Goal: Transaction & Acquisition: Download file/media

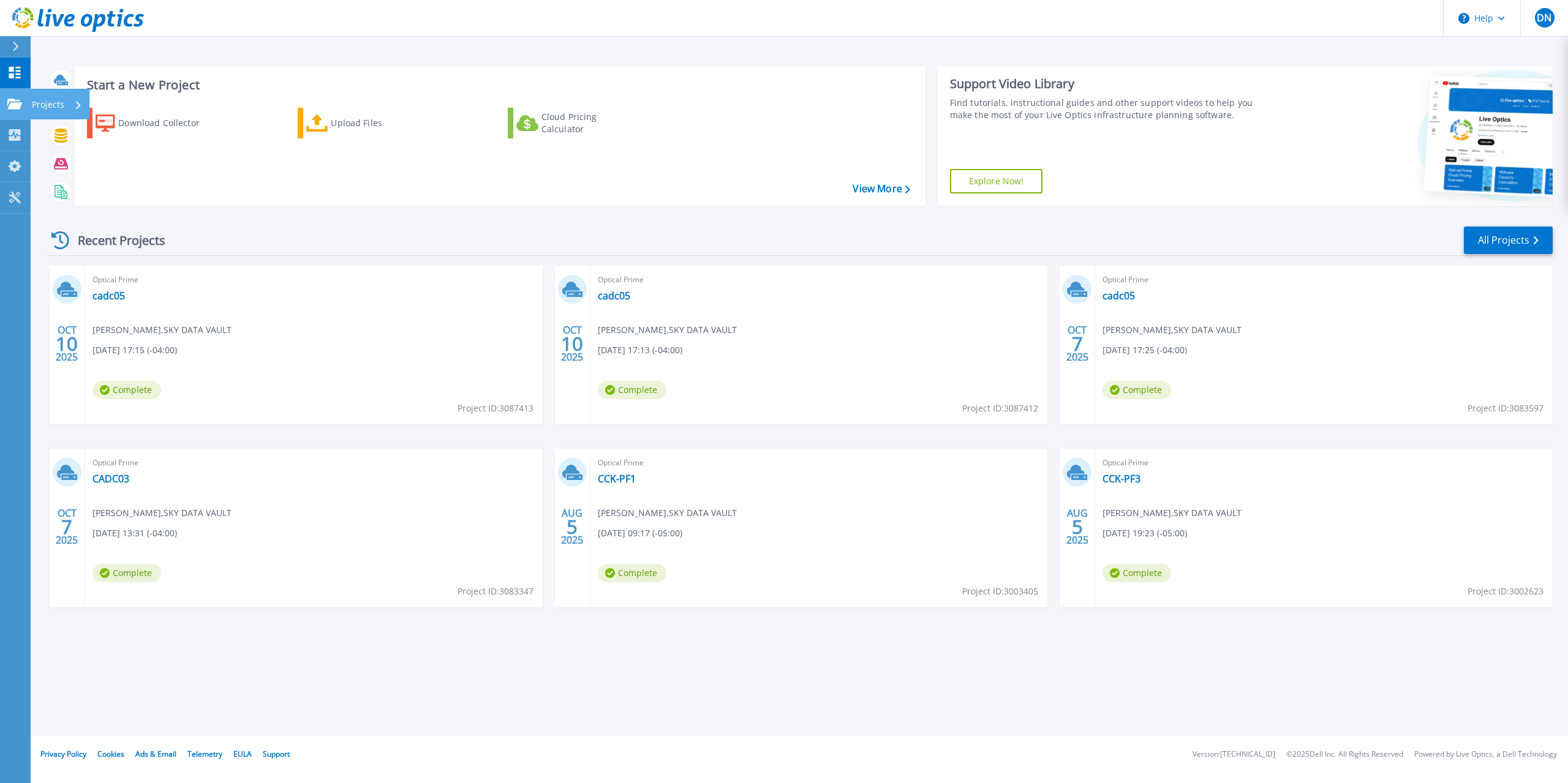
click at [8, 99] on icon at bounding box center [14, 104] width 15 height 10
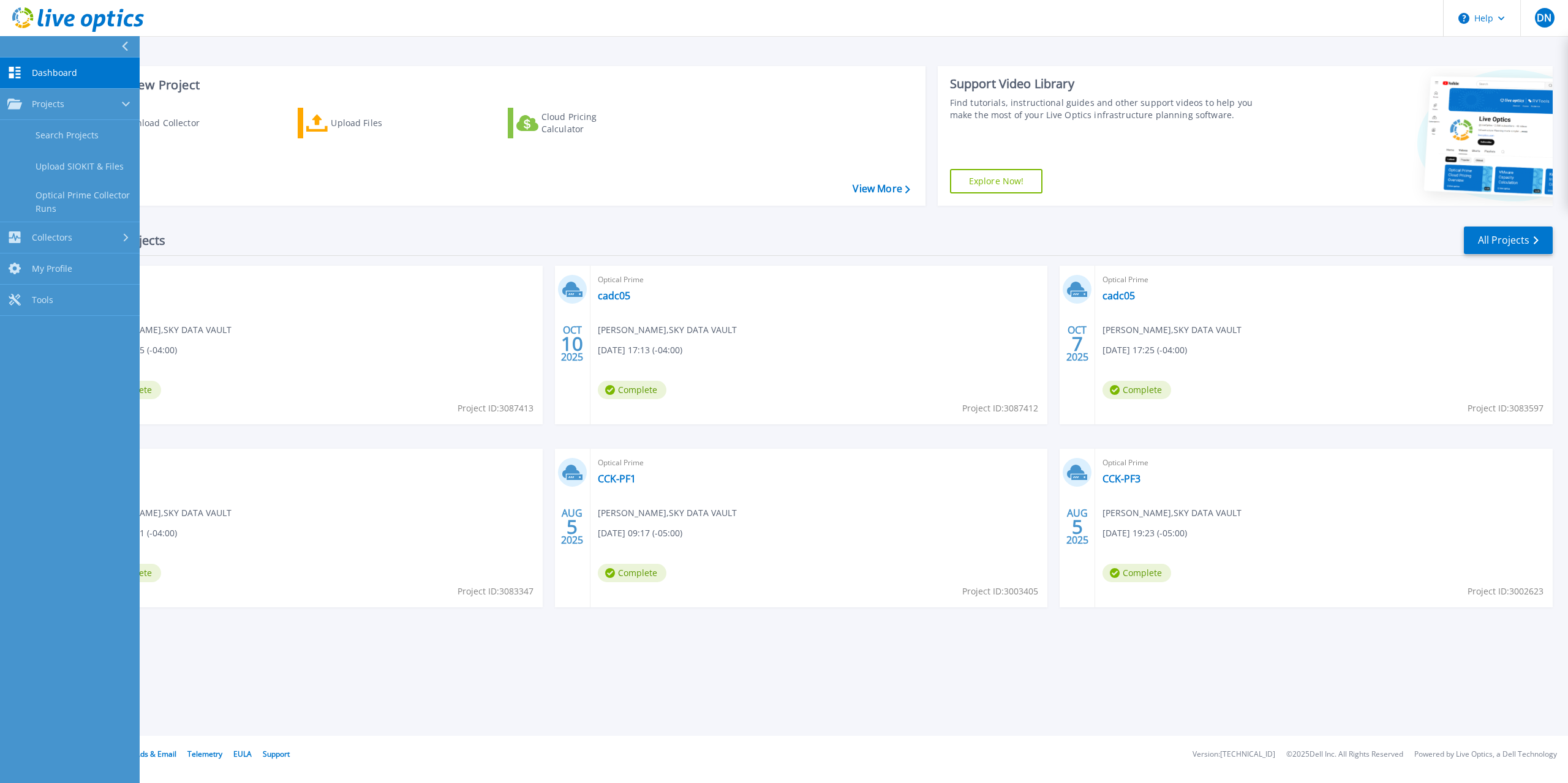
click at [231, 99] on div "Download Collector Upload Files Cloud Pricing Calculator" at bounding box center [499, 148] width 842 height 102
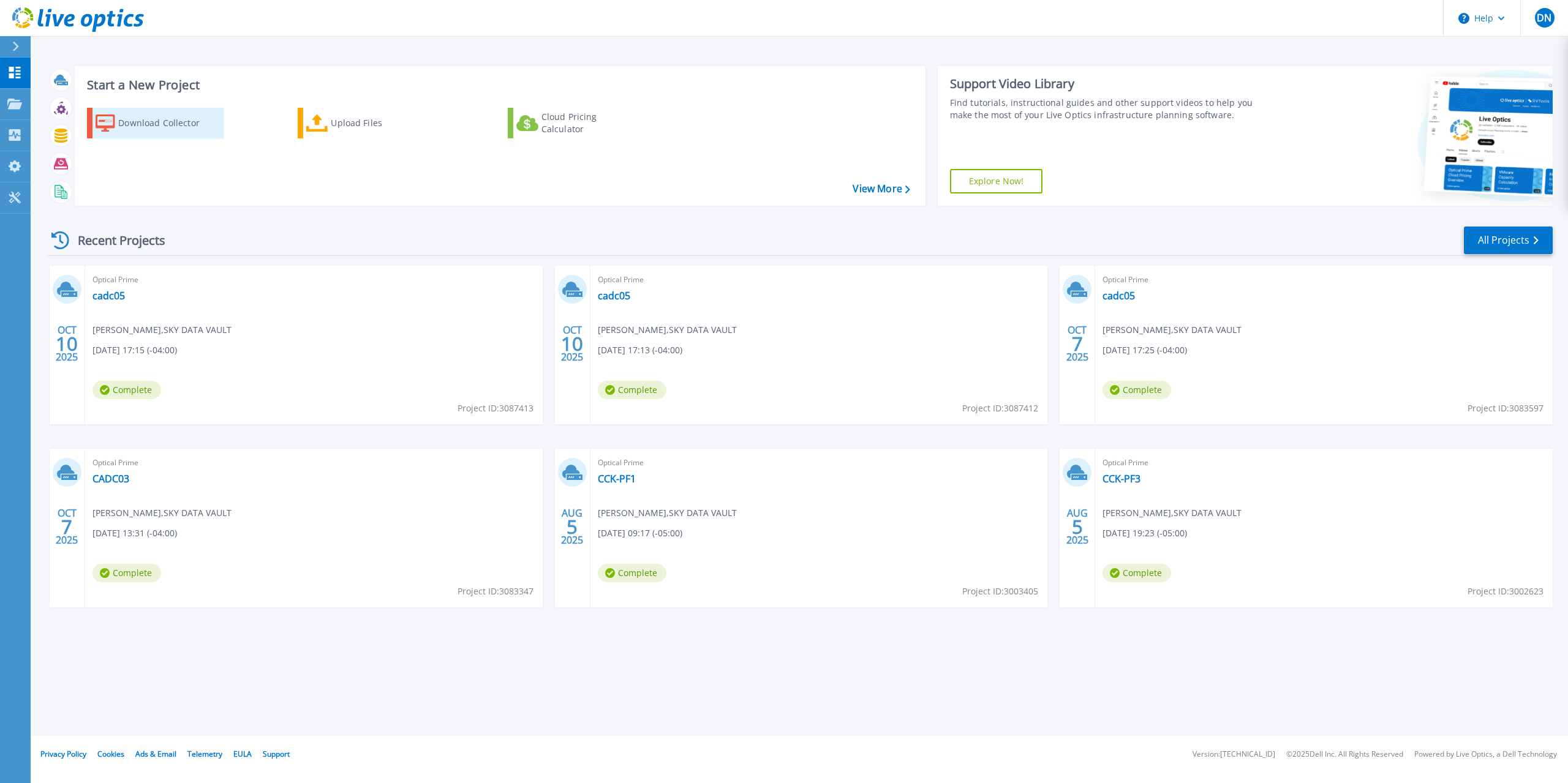
click at [152, 115] on div "Download Collector" at bounding box center [167, 123] width 98 height 24
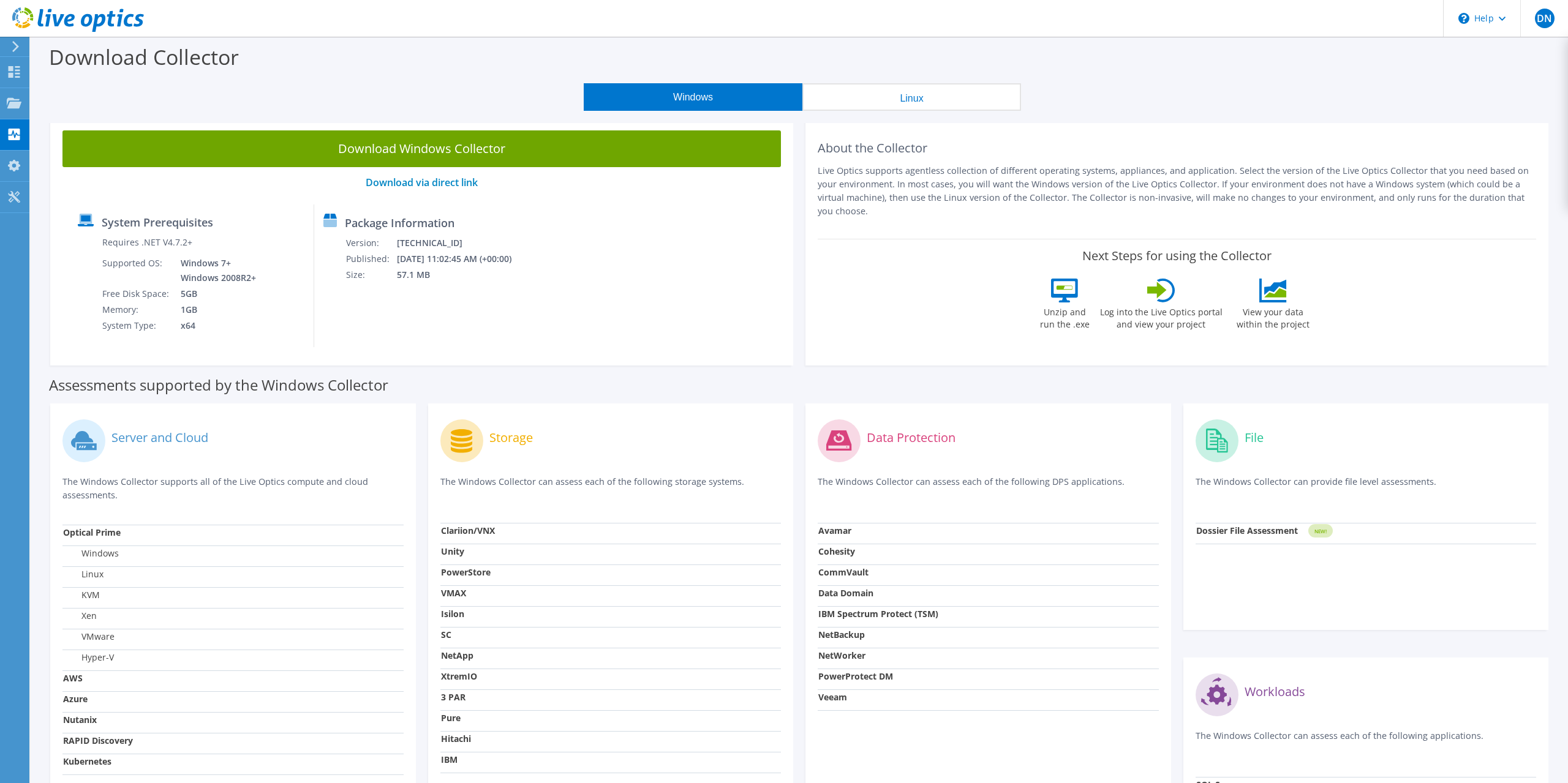
click at [841, 97] on button "Linux" at bounding box center [912, 97] width 219 height 28
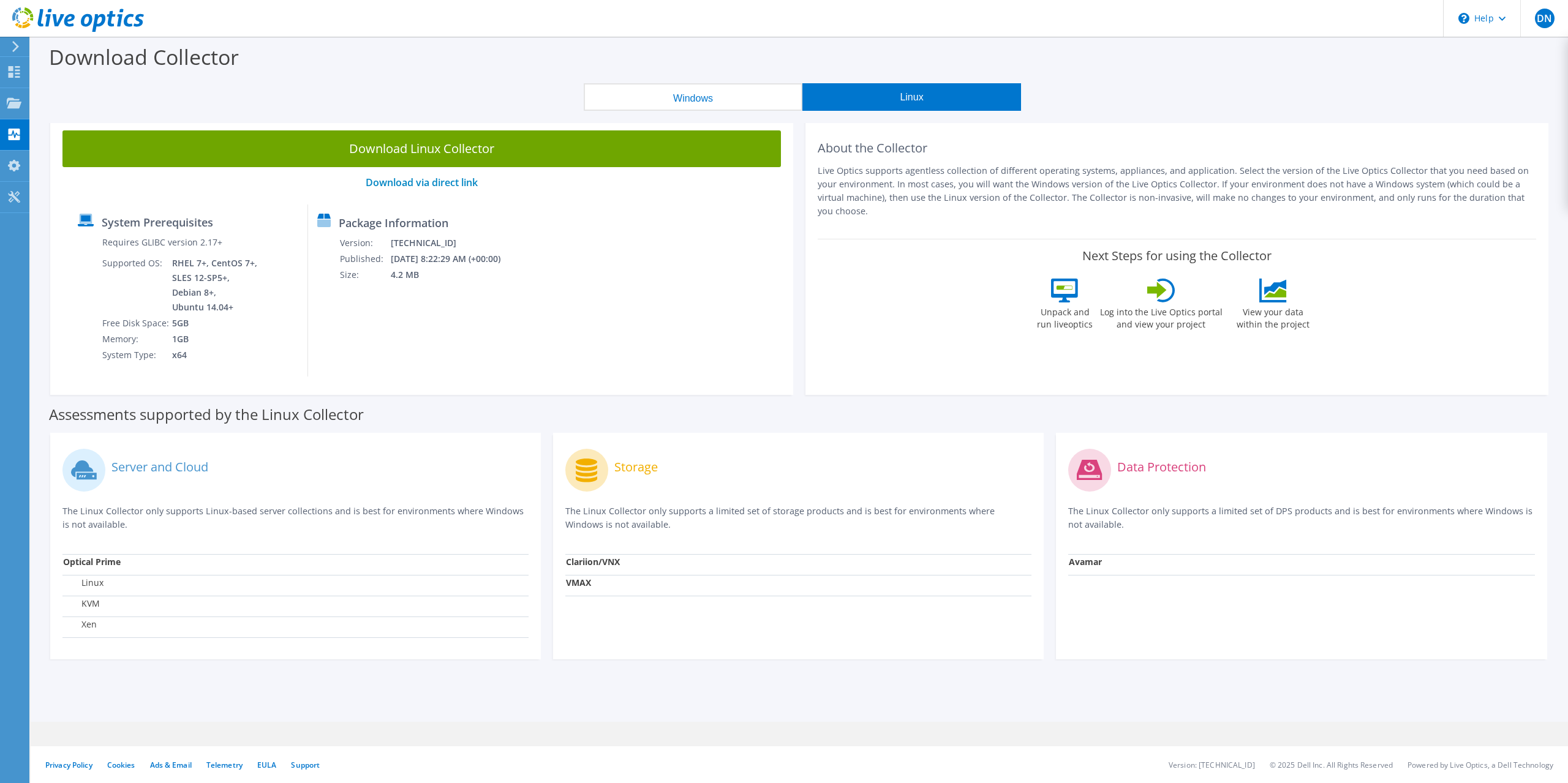
click at [840, 302] on div "Next Steps for using the Collector Unpack and run liveoptics Log into the Live …" at bounding box center [1176, 292] width 718 height 107
click at [439, 182] on link "Download via direct link" at bounding box center [421, 182] width 112 height 13
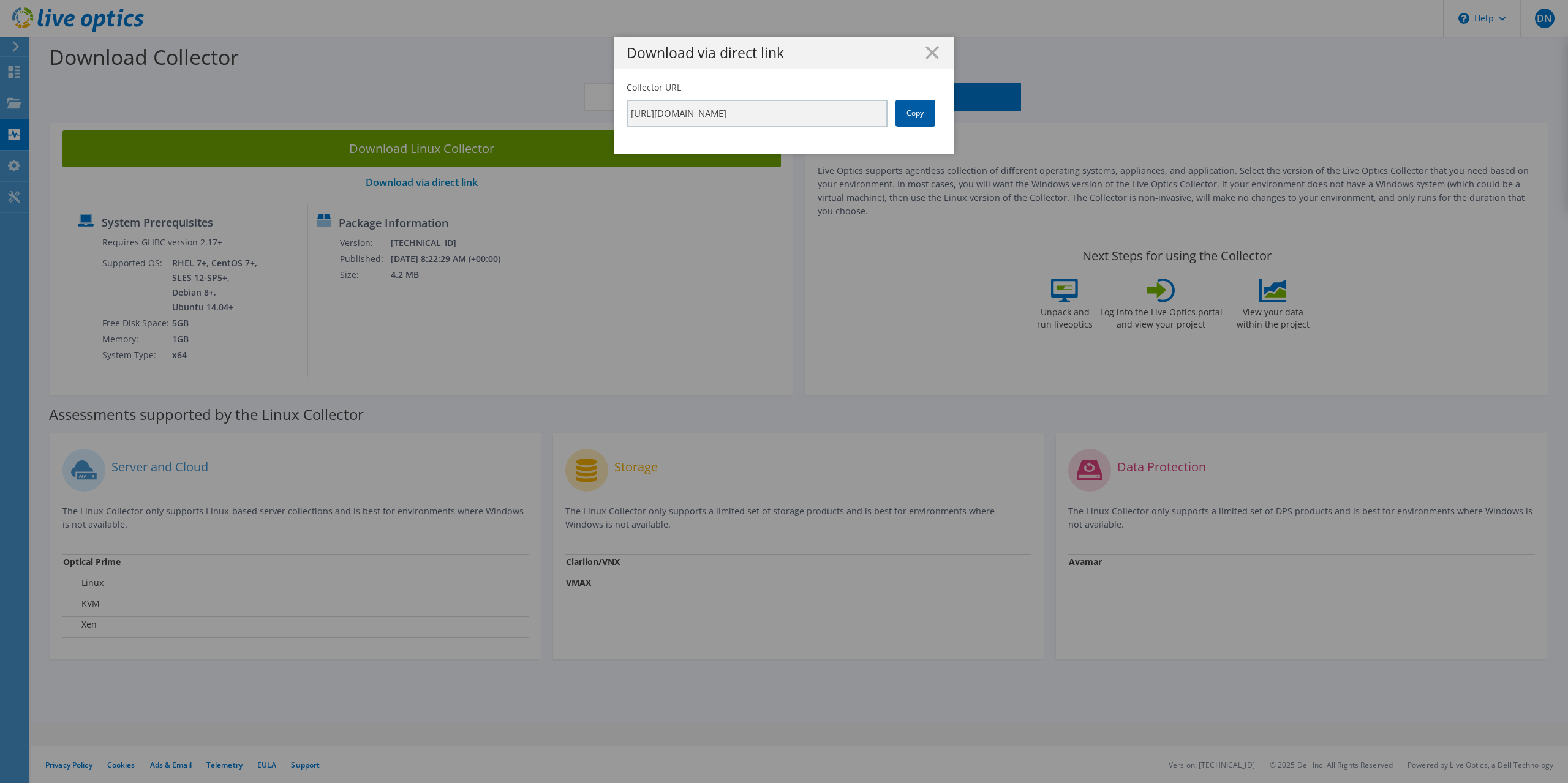
click at [910, 106] on link "Copy" at bounding box center [915, 113] width 40 height 27
click at [932, 60] on div "Download via direct link" at bounding box center [784, 52] width 340 height 33
click at [931, 50] on line at bounding box center [932, 52] width 12 height 12
